Goal: Task Accomplishment & Management: Manage account settings

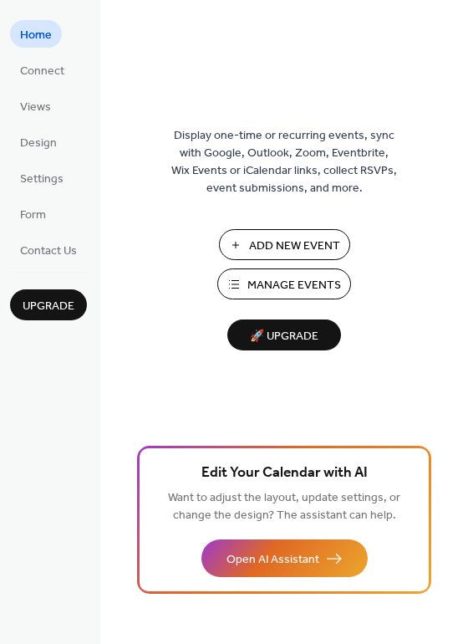
click at [272, 277] on span "Manage Events" at bounding box center [295, 286] width 94 height 18
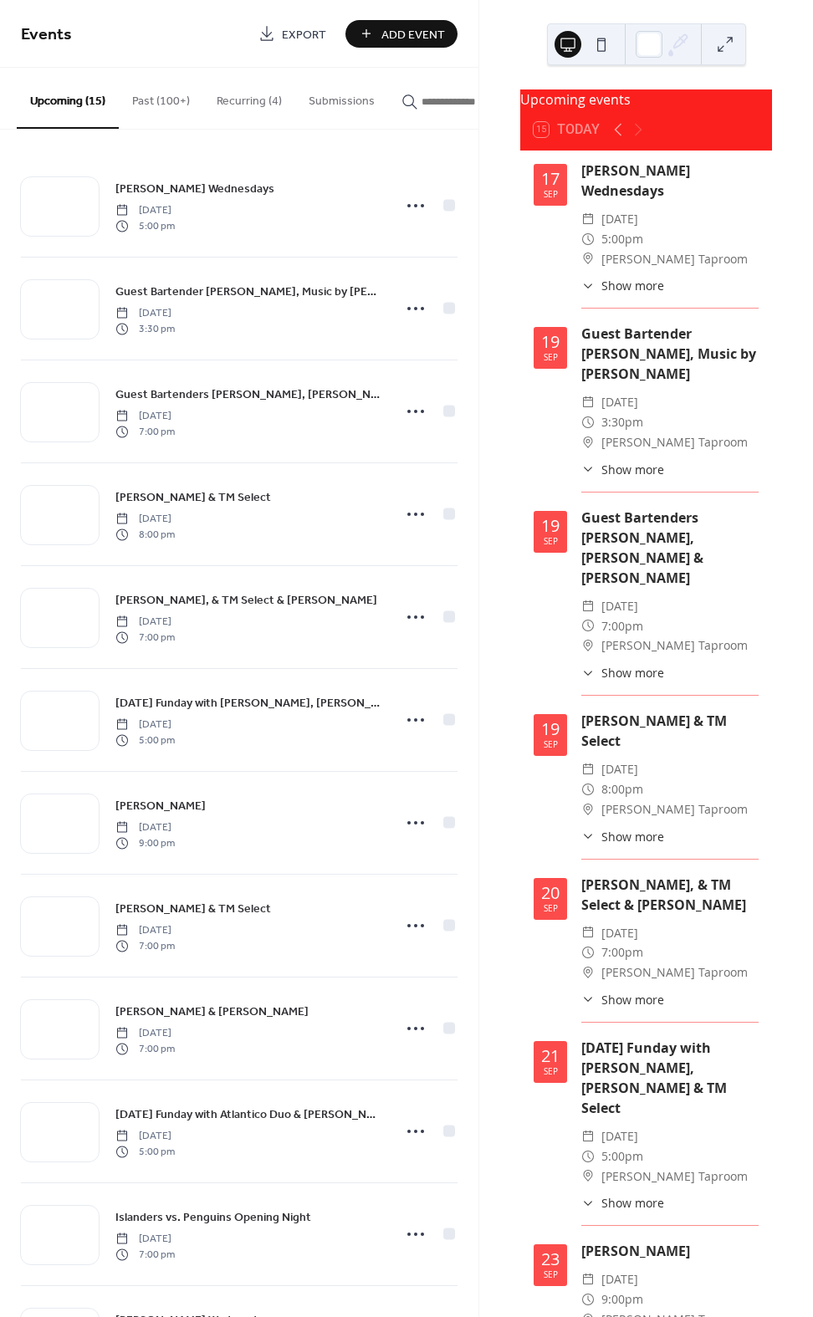
click at [152, 100] on button "Past (100+)" at bounding box center [161, 97] width 84 height 59
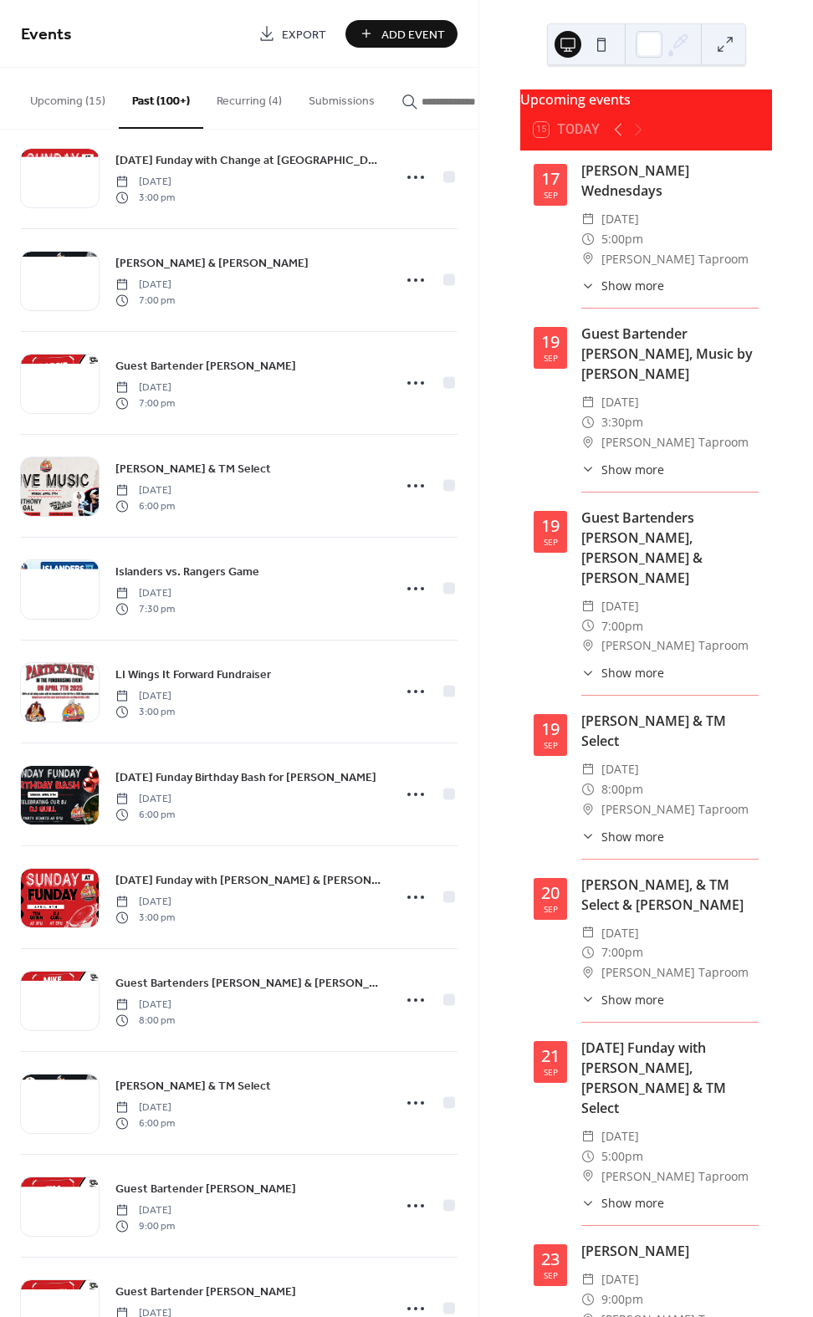
scroll to position [13271, 0]
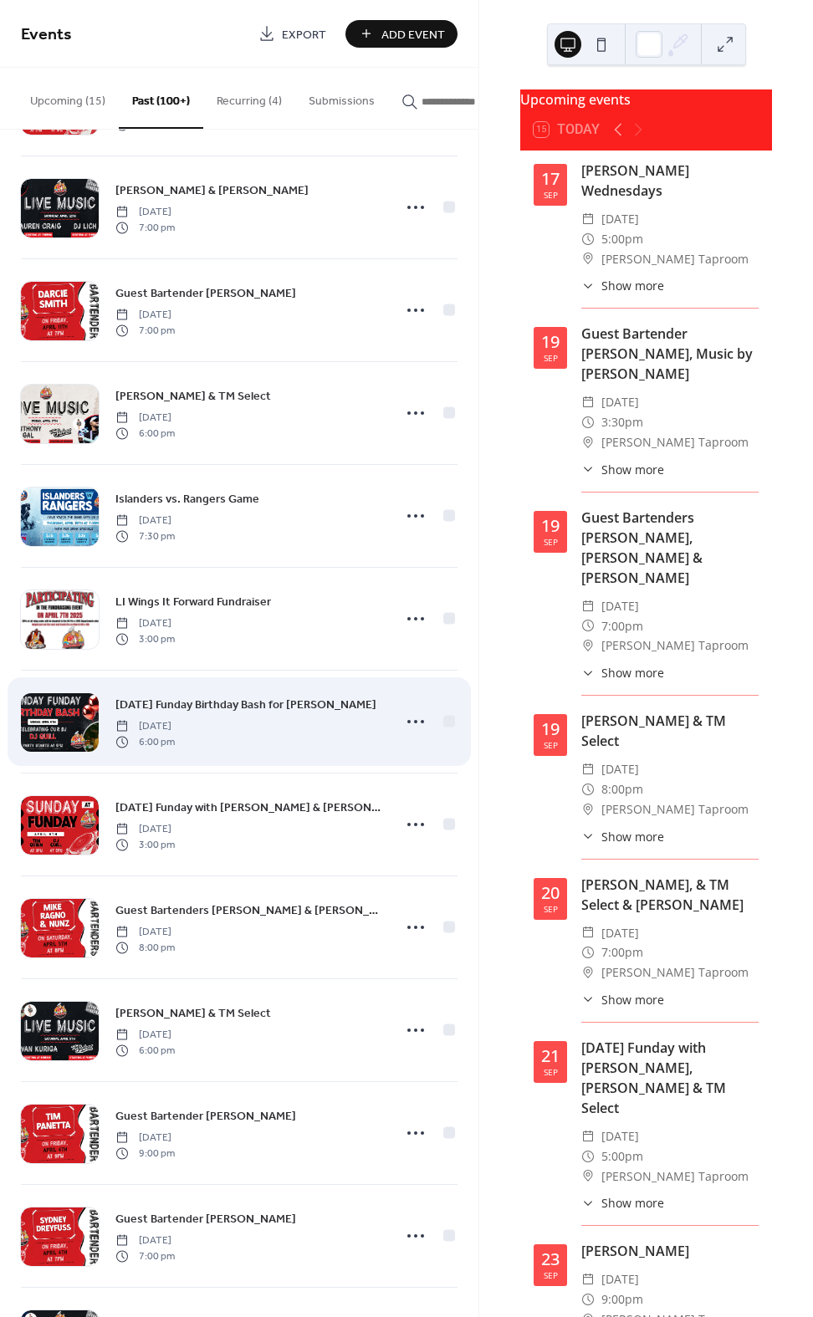
click at [63, 734] on div at bounding box center [60, 722] width 78 height 59
